Goal: Find specific page/section: Find specific page/section

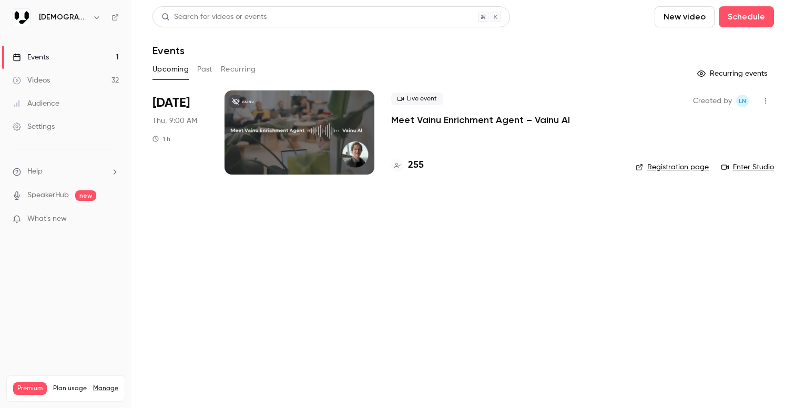
click at [656, 169] on link "Registration page" at bounding box center [672, 167] width 73 height 11
